Goal: Communication & Community: Answer question/provide support

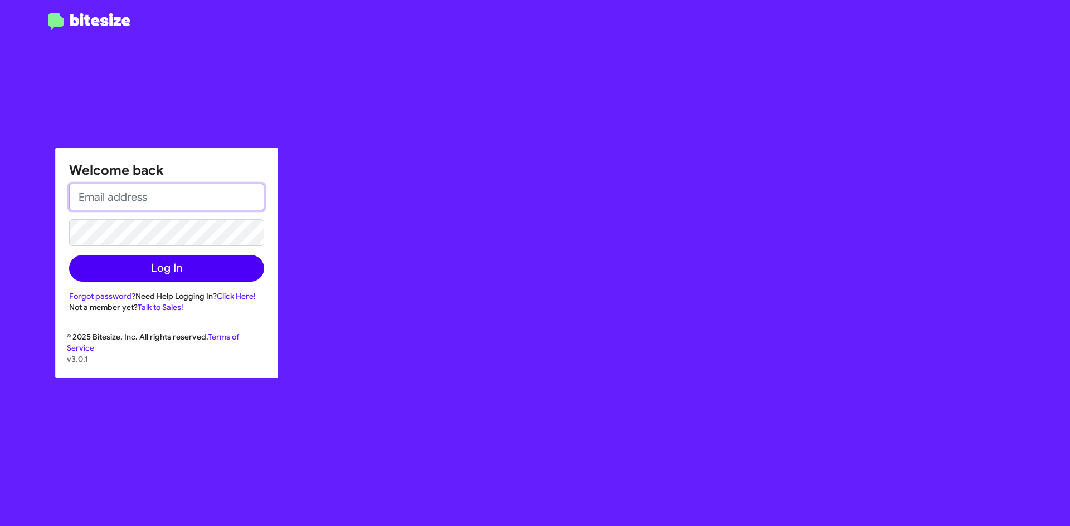
type input "[EMAIL_ADDRESS][DOMAIN_NAME]"
click at [167, 274] on button "Log In" at bounding box center [166, 268] width 195 height 27
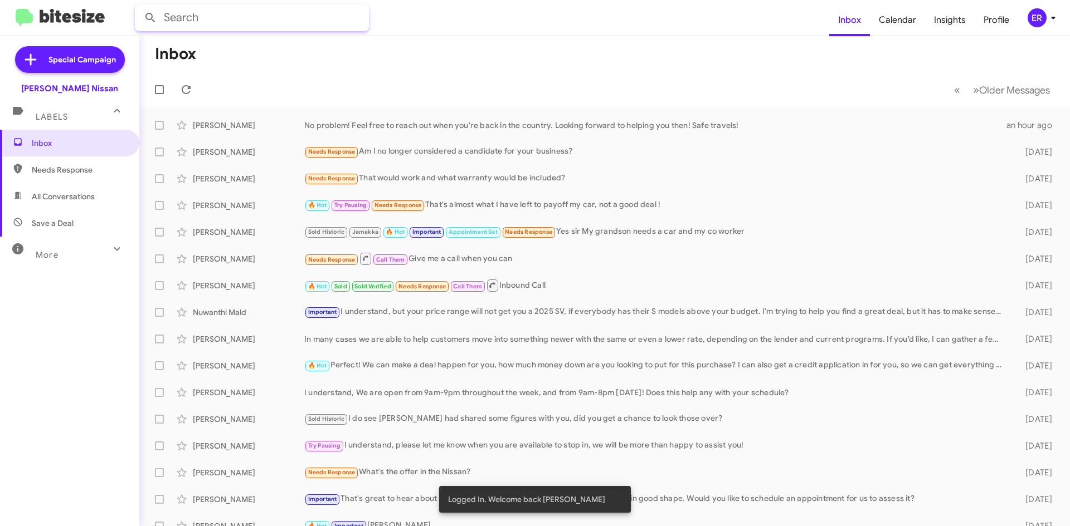
click at [163, 9] on input "text" at bounding box center [252, 17] width 234 height 27
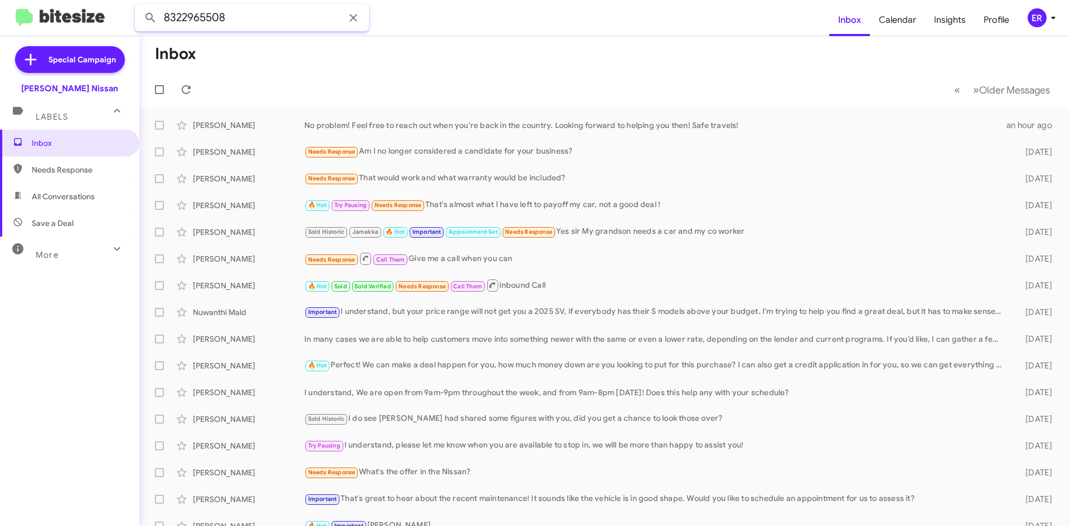
type input "8322965508"
click at [139, 7] on button at bounding box center [150, 18] width 22 height 22
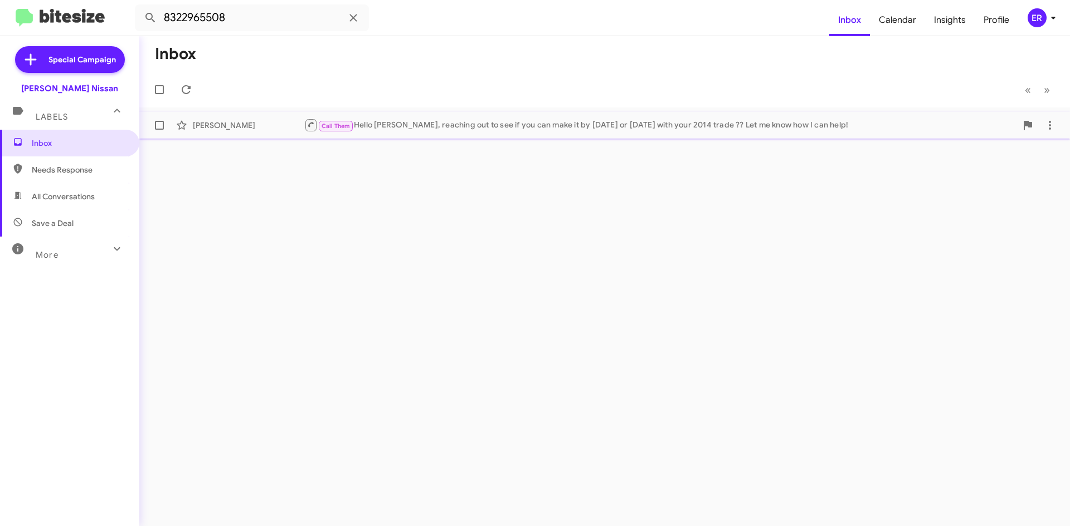
click at [619, 116] on div "[PERSON_NAME] Call Them Hello [PERSON_NAME], reaching out to see if you can mak…" at bounding box center [604, 125] width 912 height 22
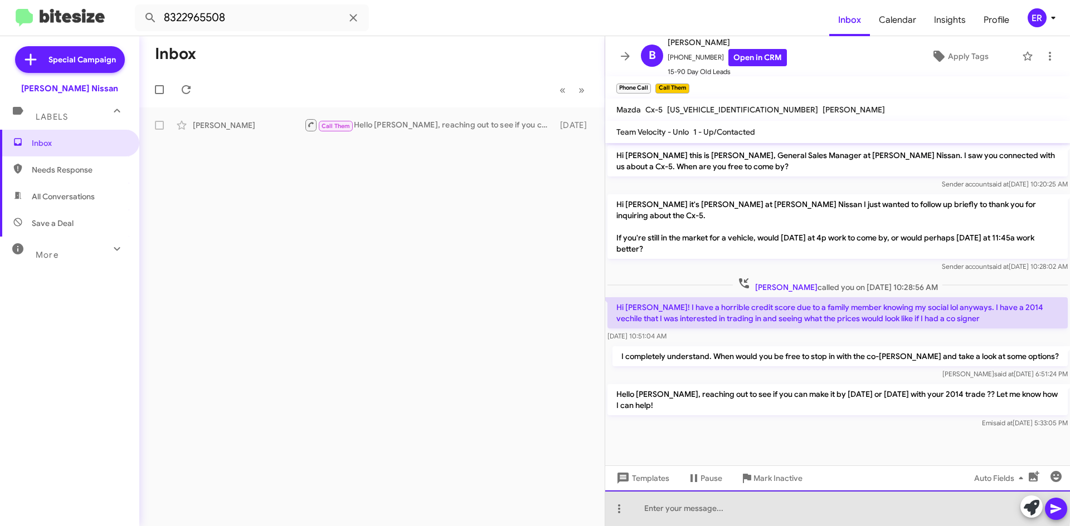
click at [711, 502] on div at bounding box center [837, 509] width 465 height 36
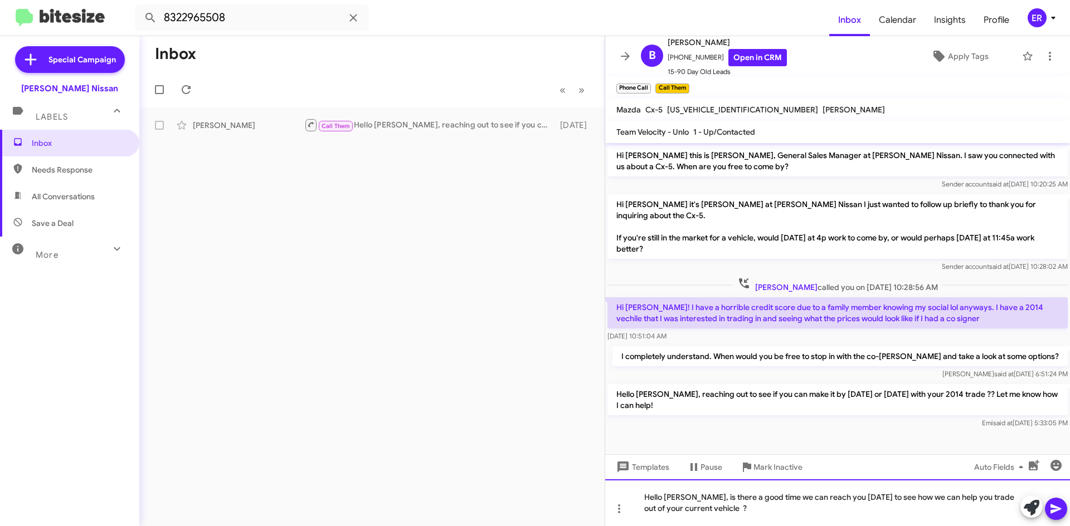
click at [841, 514] on div "Hello [PERSON_NAME], is there a good time we can reach you [DATE] to see how we…" at bounding box center [837, 503] width 465 height 47
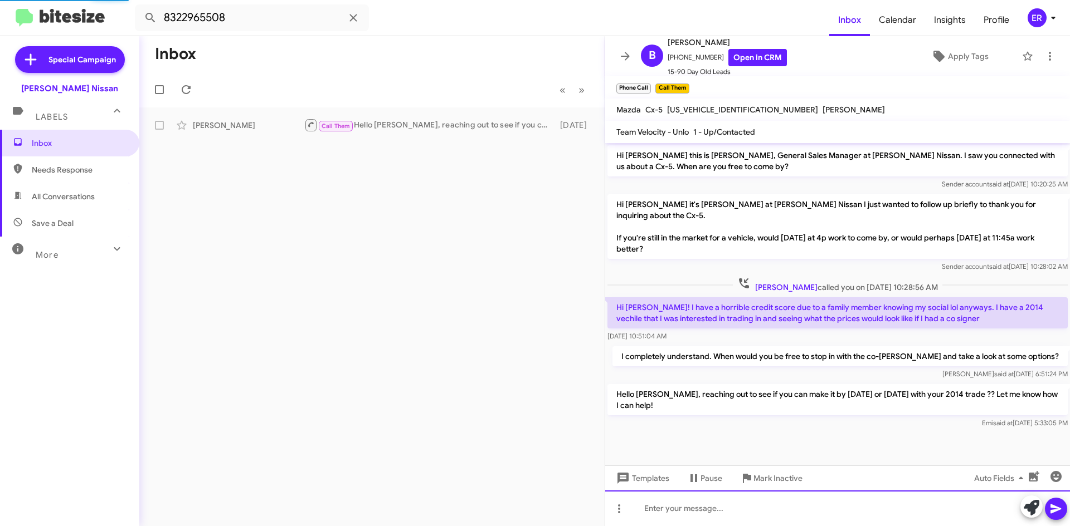
scroll to position [23, 0]
